Goal: Information Seeking & Learning: Learn about a topic

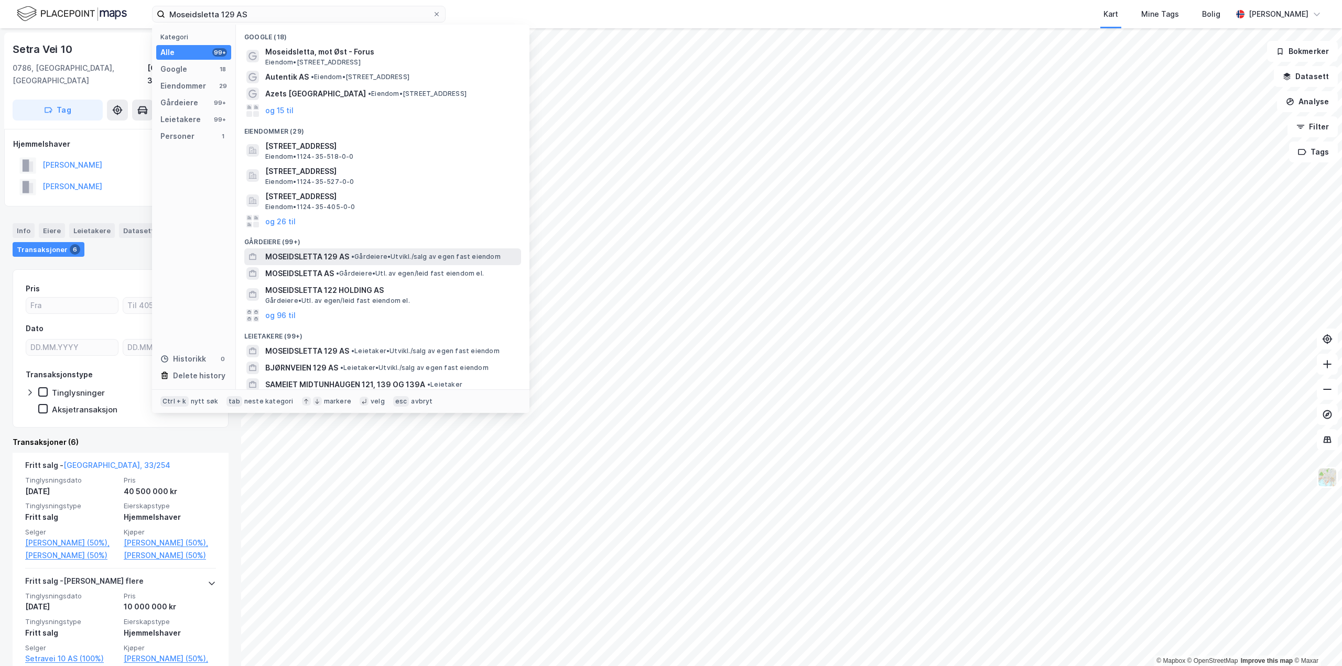
type input "Moseidsletta 129 AS"
click at [372, 257] on span "• Gårdeiere • [GEOGRAPHIC_DATA]/salg av egen fast eiendom" at bounding box center [425, 257] width 149 height 8
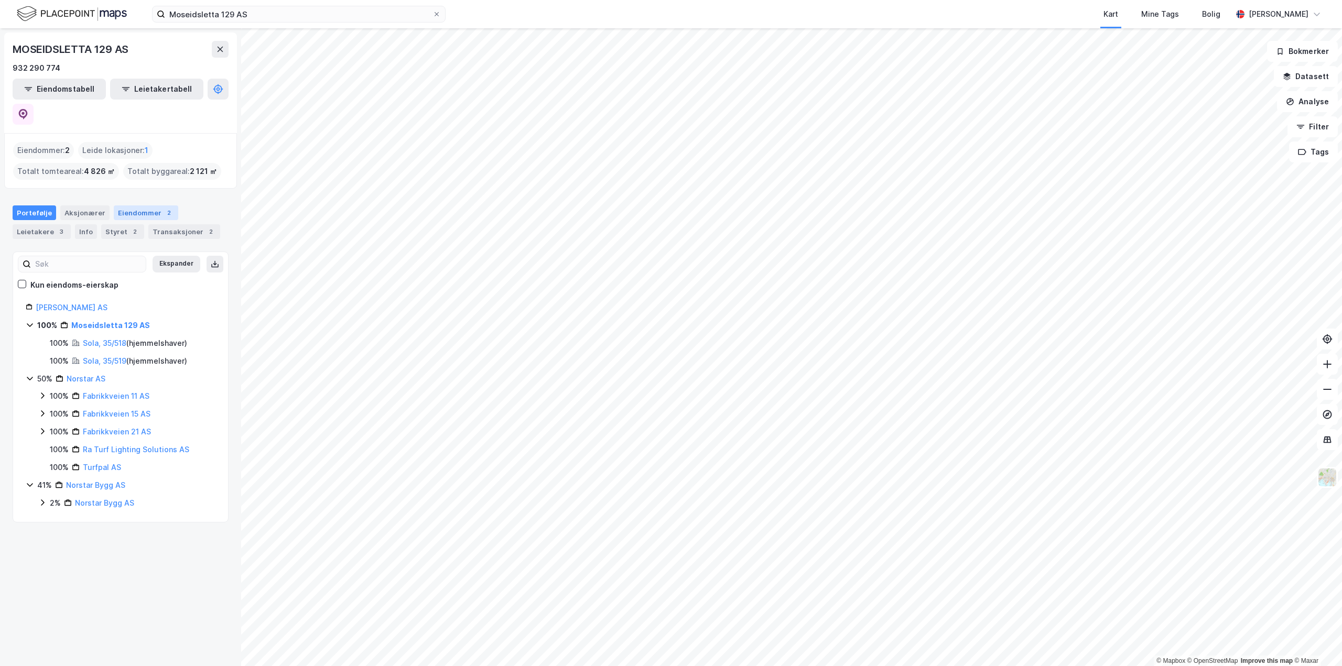
click at [116, 206] on div "Eiendommer 2" at bounding box center [146, 213] width 64 height 15
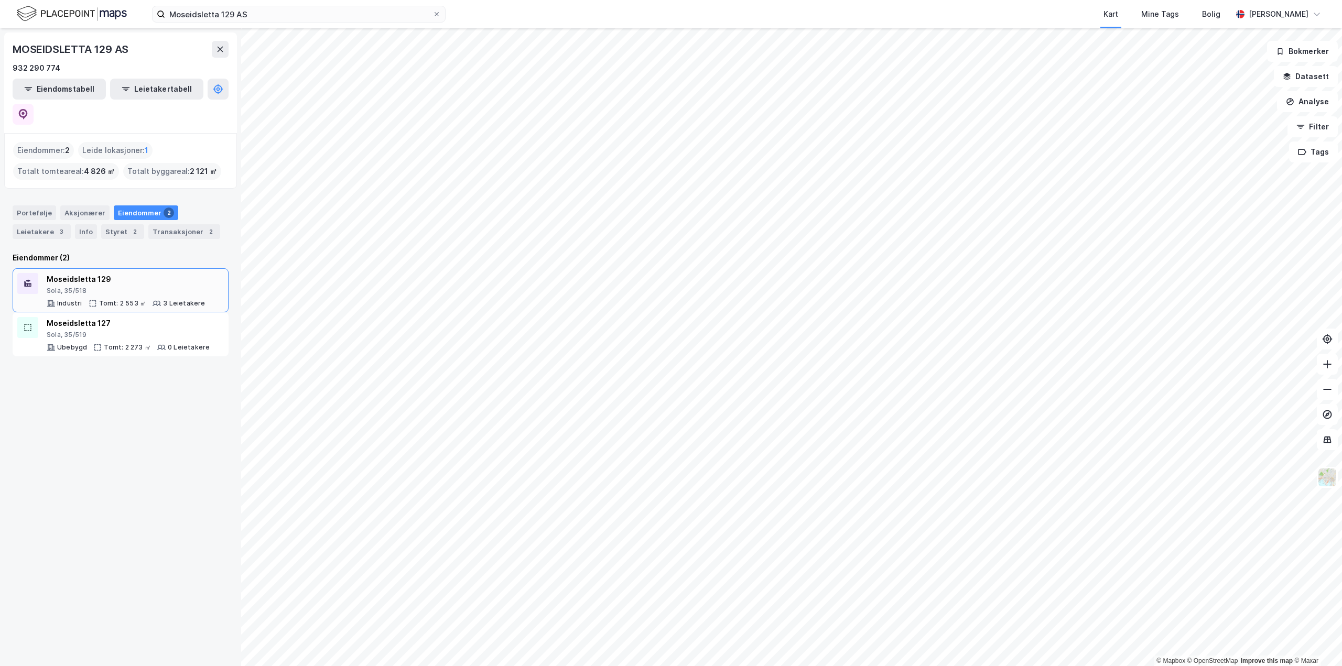
click at [149, 273] on div "Moseidsletta 129 Sola, 35/518" at bounding box center [126, 284] width 159 height 22
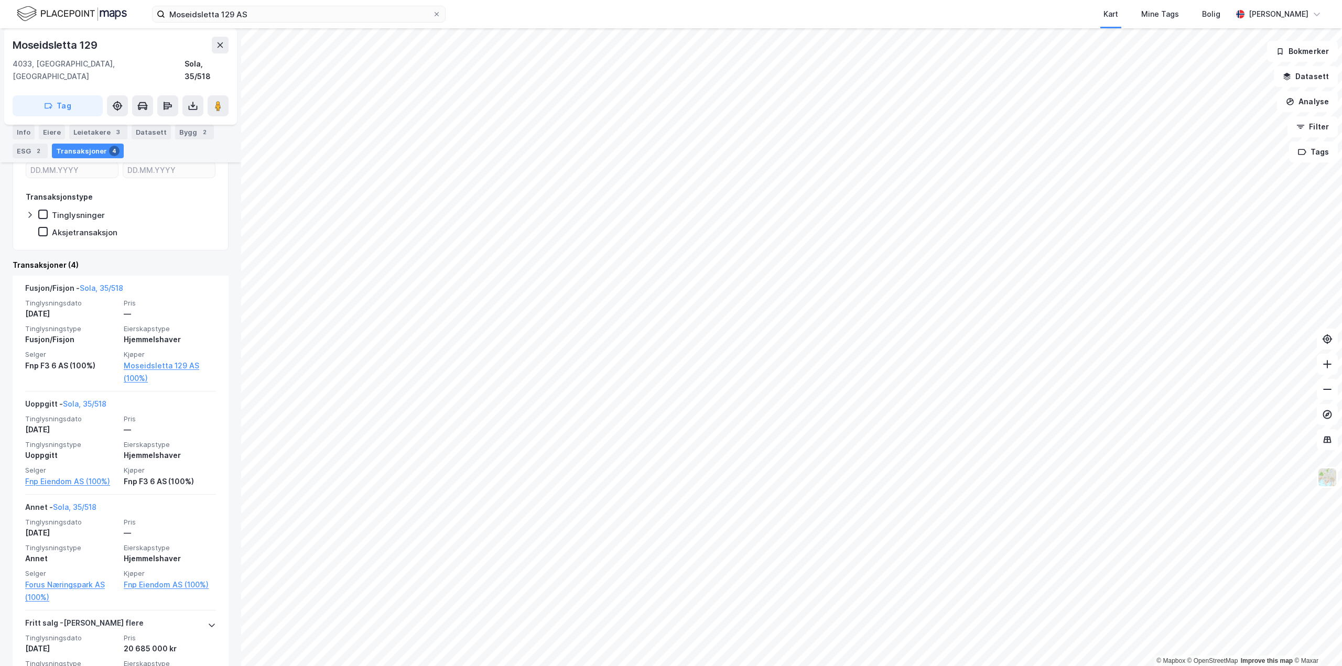
scroll to position [52, 0]
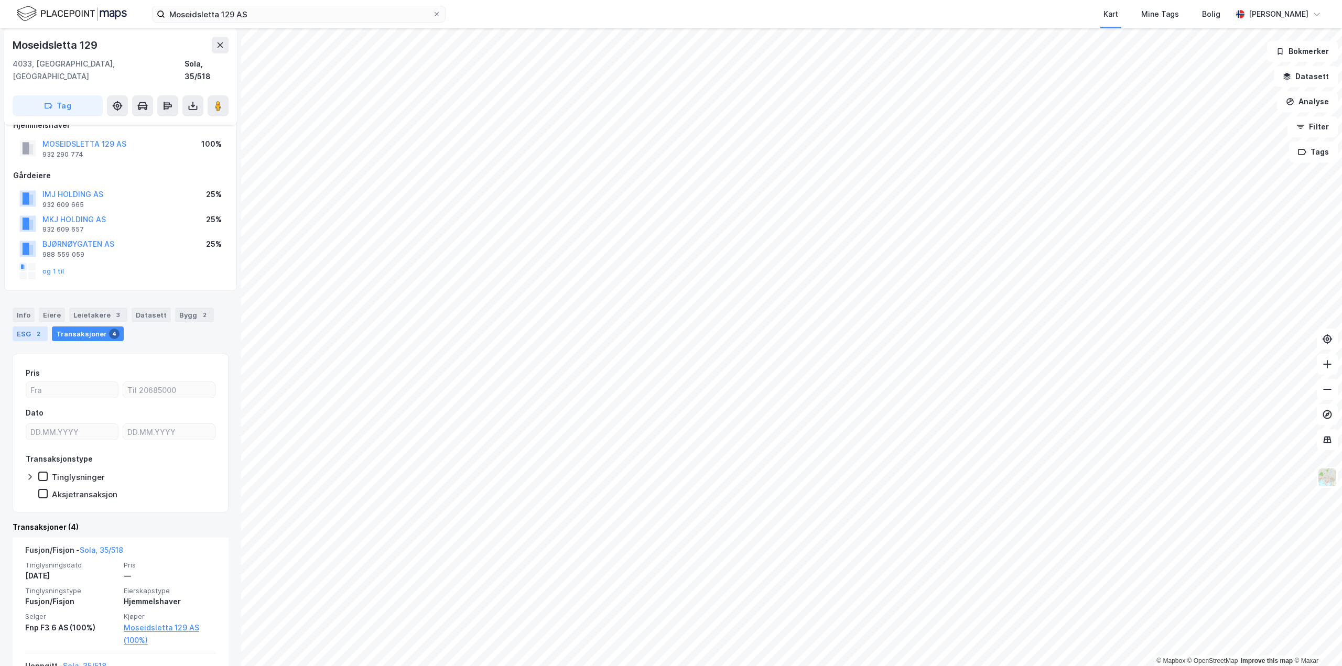
click at [21, 327] on div "ESG 2" at bounding box center [30, 334] width 35 height 15
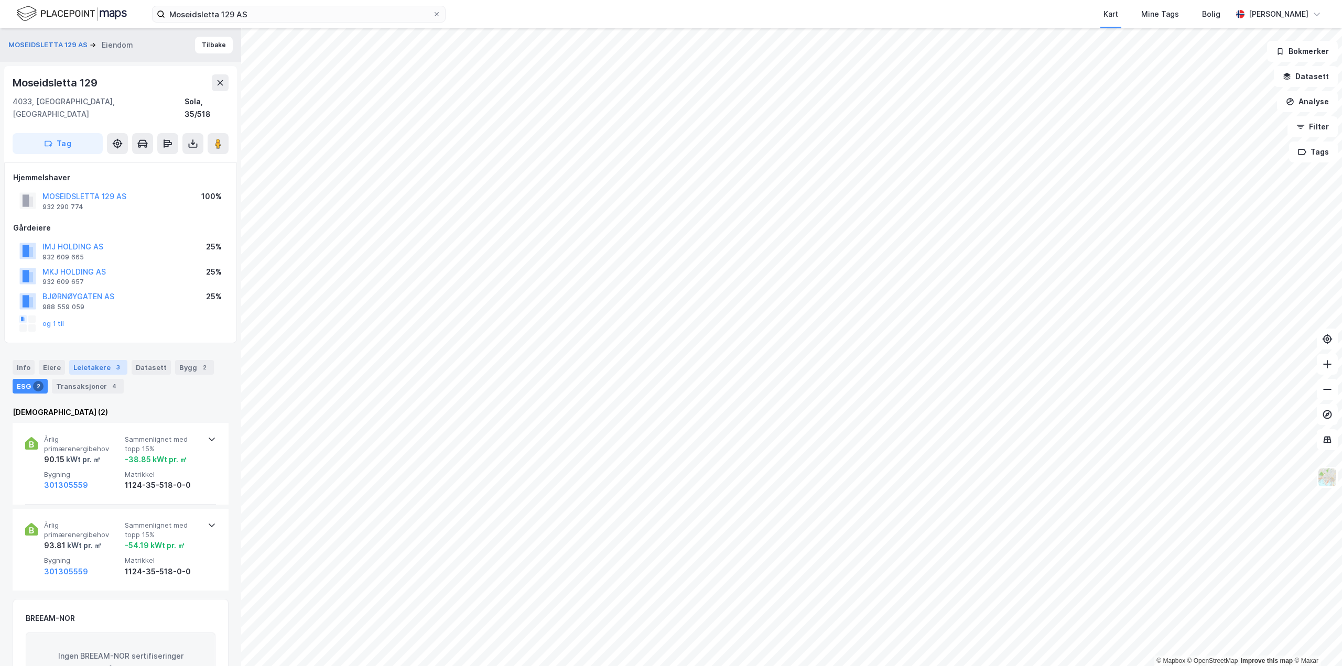
click at [84, 360] on div "Leietakere 3" at bounding box center [98, 367] width 58 height 15
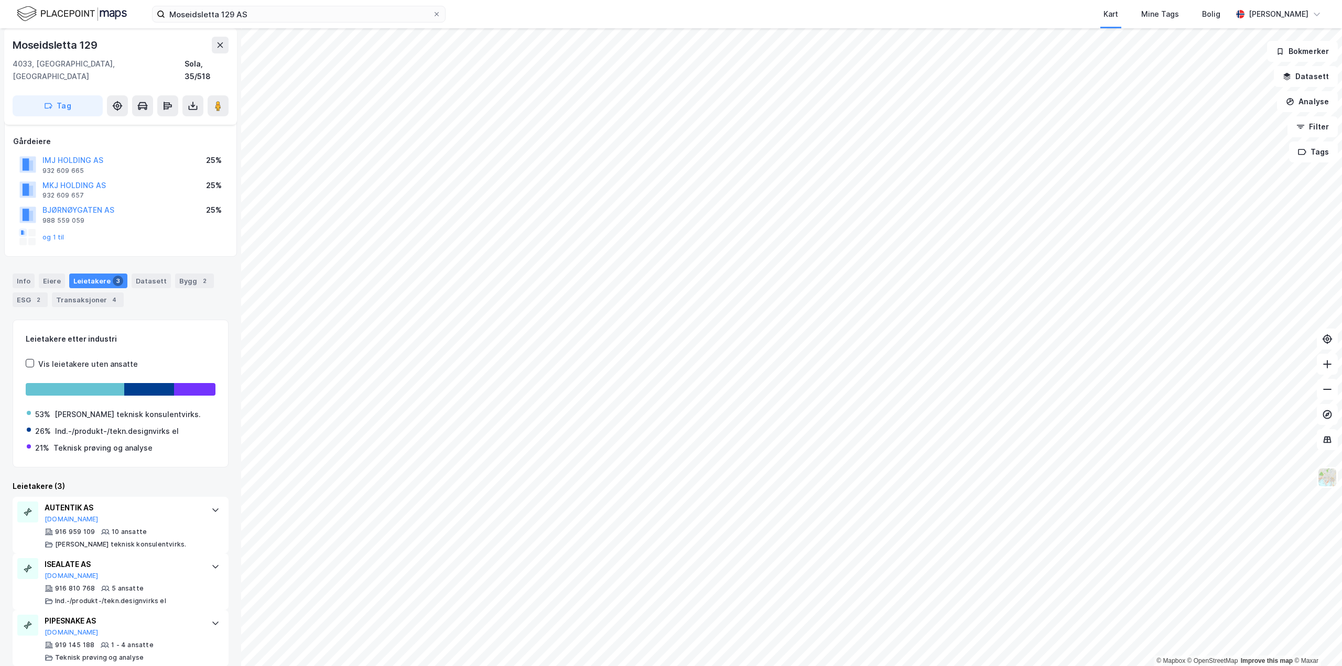
scroll to position [87, 0]
click at [212, 501] on div at bounding box center [215, 509] width 17 height 17
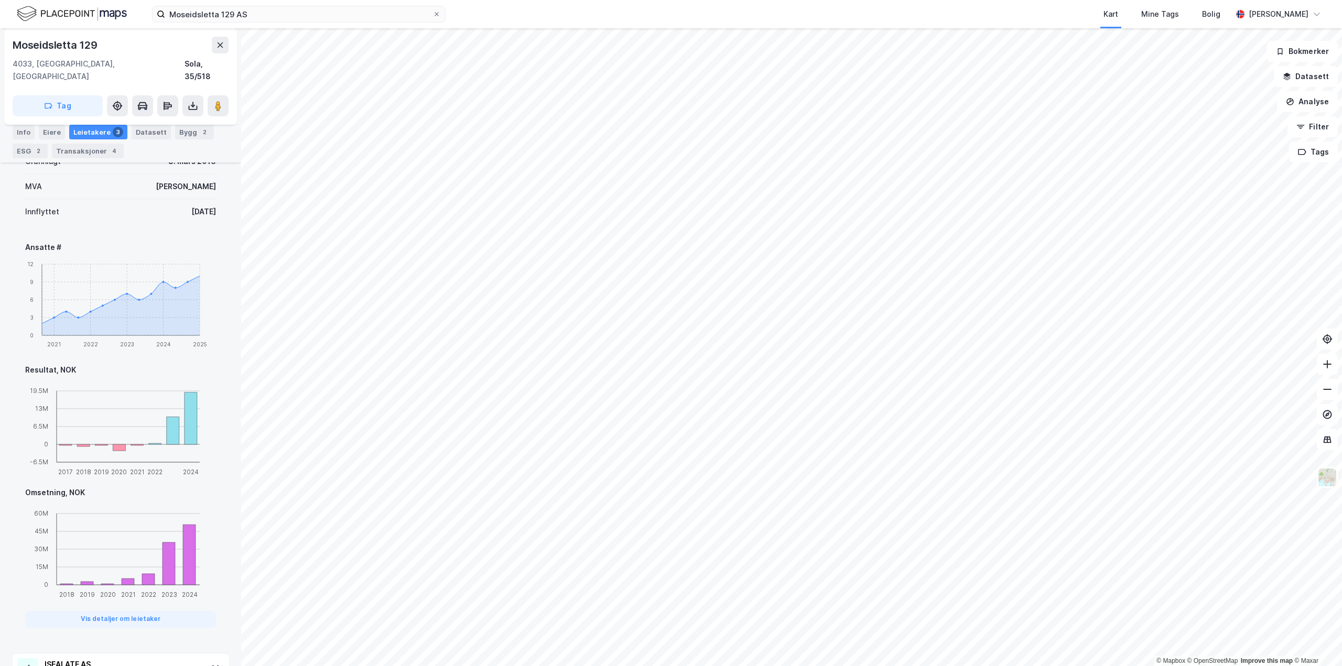
scroll to position [611, 0]
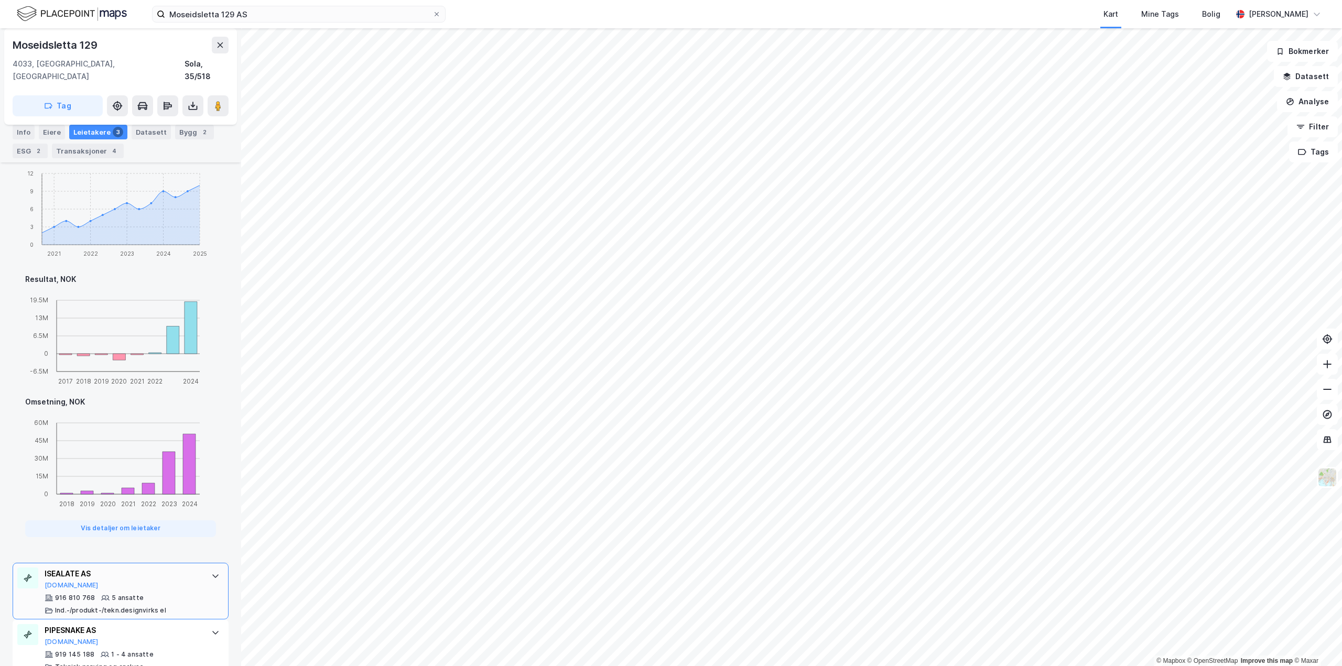
click at [179, 594] on div "916 810 768 5 ansatte Ind.-/produkt-/tekn.designvirks el" at bounding box center [123, 604] width 156 height 21
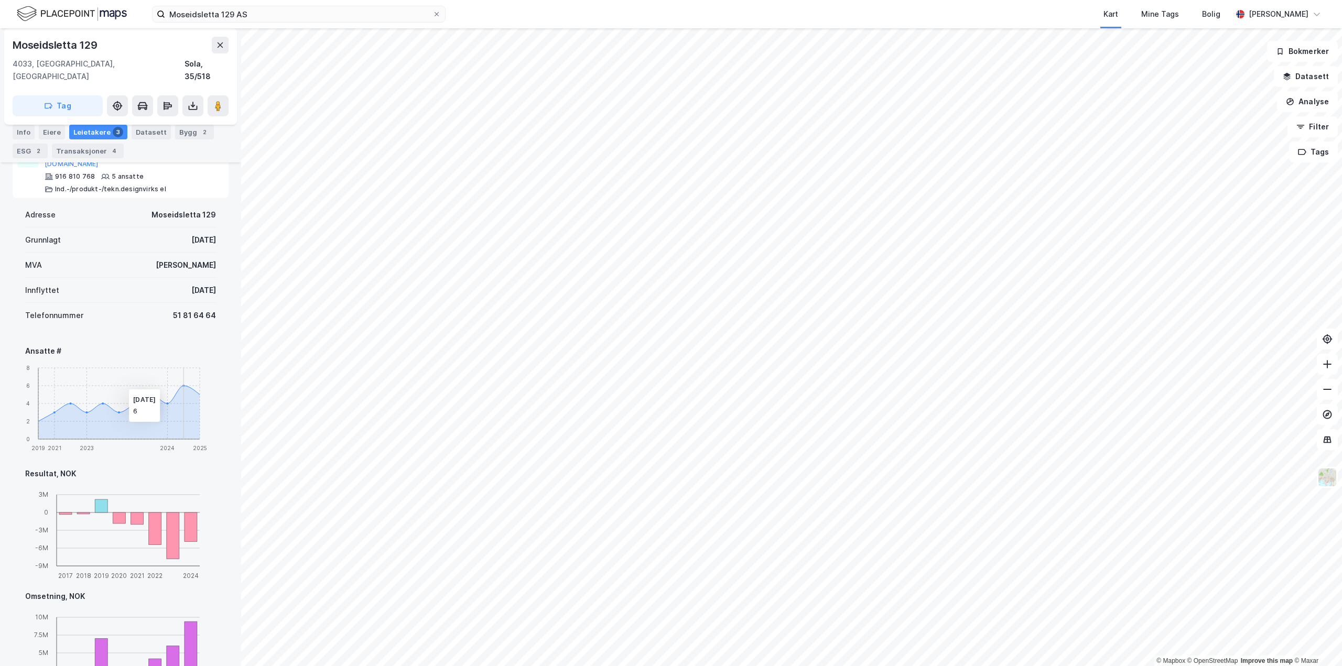
scroll to position [523, 0]
